Goal: Task Accomplishment & Management: Manage account settings

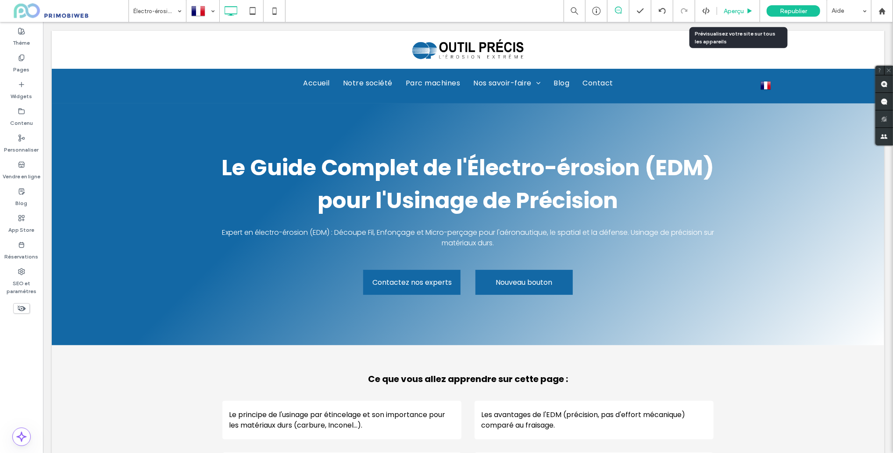
click at [740, 16] on div "Aperçu" at bounding box center [738, 11] width 43 height 22
click at [32, 68] on div "Pages" at bounding box center [21, 63] width 43 height 27
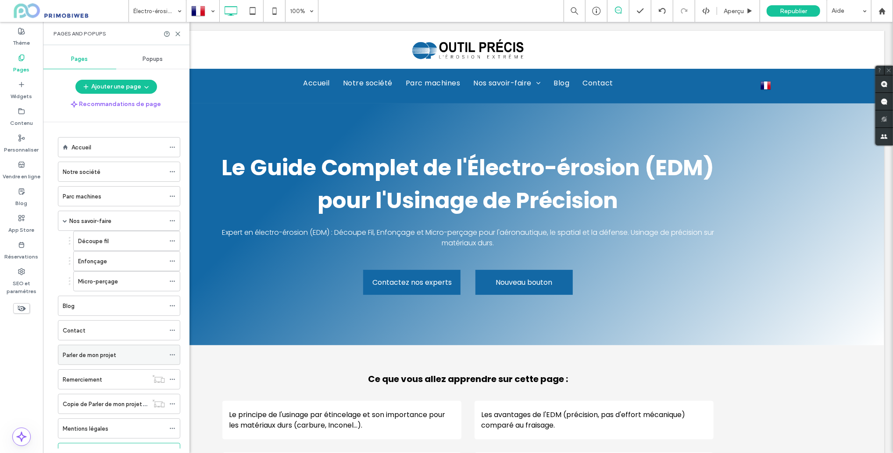
scroll to position [35, 0]
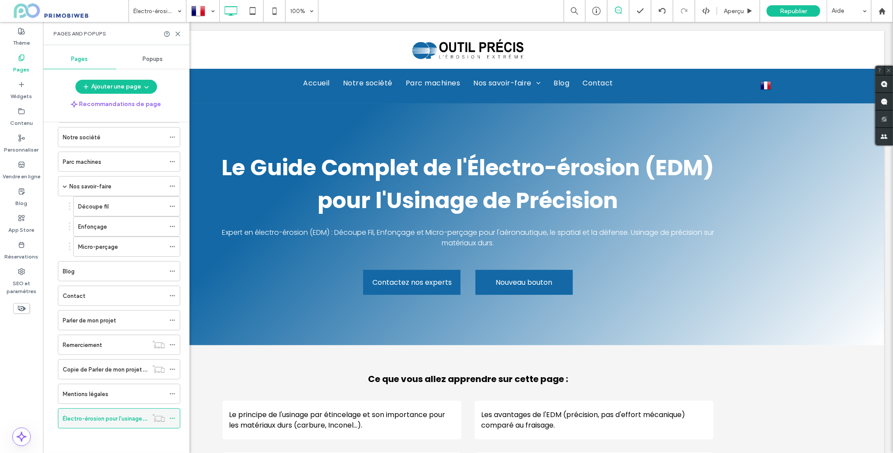
click at [171, 417] on icon at bounding box center [172, 419] width 6 height 6
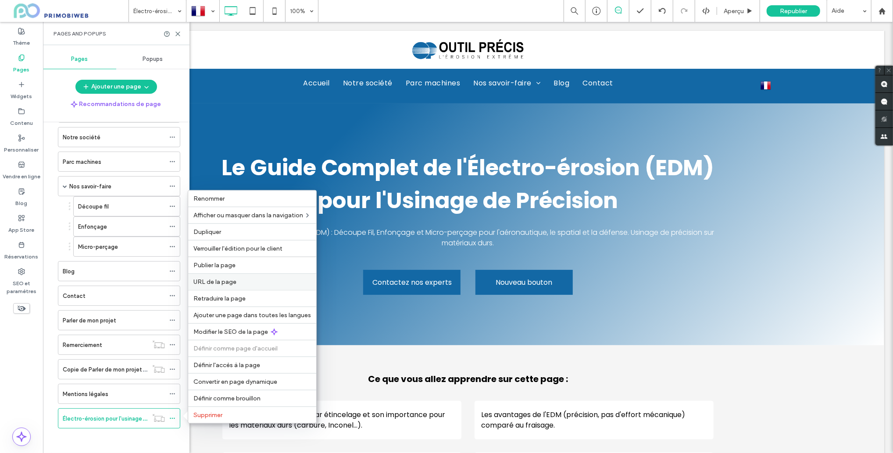
click at [232, 277] on div "URL de la page" at bounding box center [252, 282] width 128 height 17
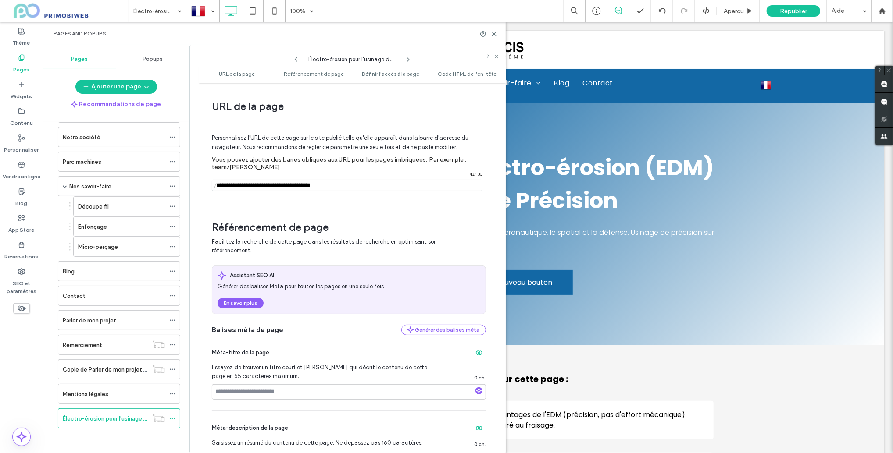
click at [275, 184] on input "notEmpty" at bounding box center [347, 185] width 271 height 11
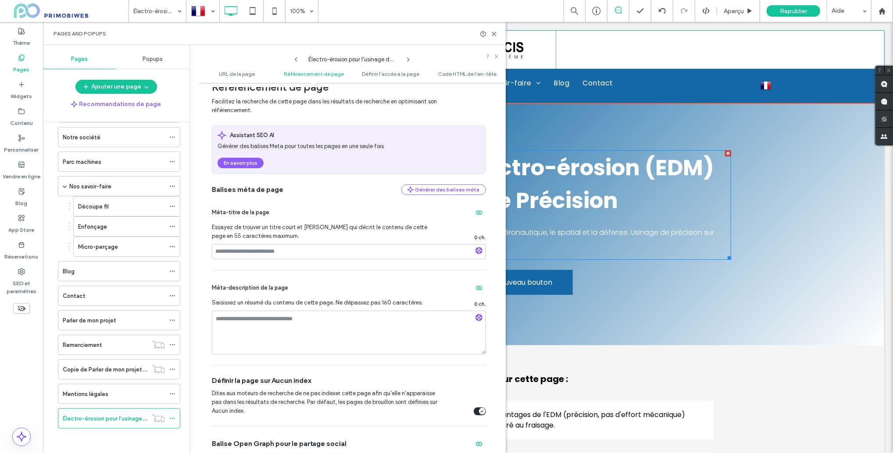
scroll to position [138, 0]
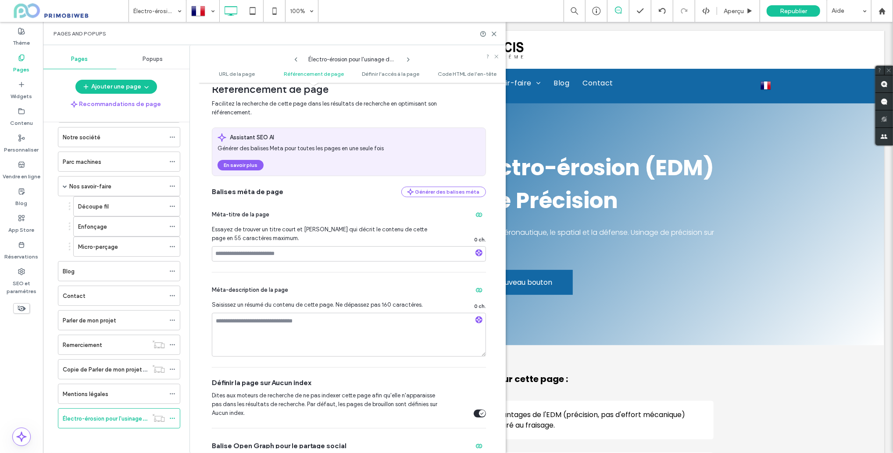
click at [232, 83] on div "URL de la page Personnalisez l'URL de cette page sur le site publié telle qu'el…" at bounding box center [352, 268] width 307 height 371
click at [237, 76] on span "URL de la page" at bounding box center [237, 74] width 36 height 7
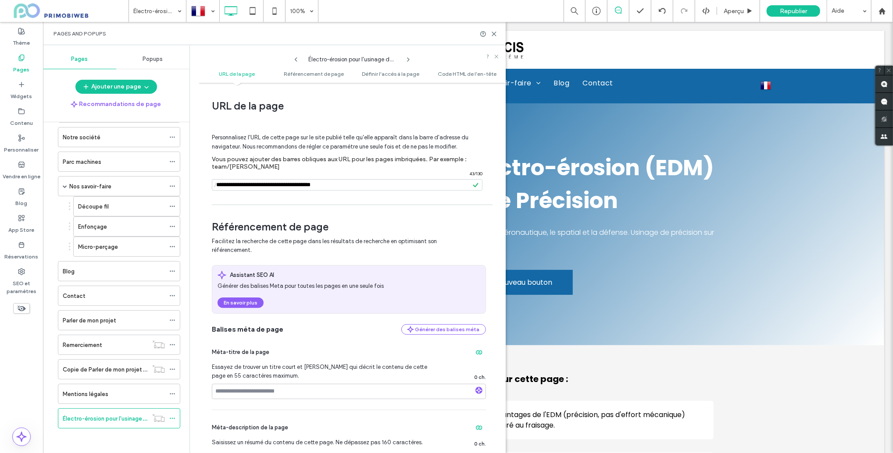
scroll to position [0, 0]
click at [304, 187] on input "notEmpty" at bounding box center [347, 185] width 271 height 11
click at [784, 13] on span "Republier" at bounding box center [793, 10] width 27 height 7
